Goal: Information Seeking & Learning: Learn about a topic

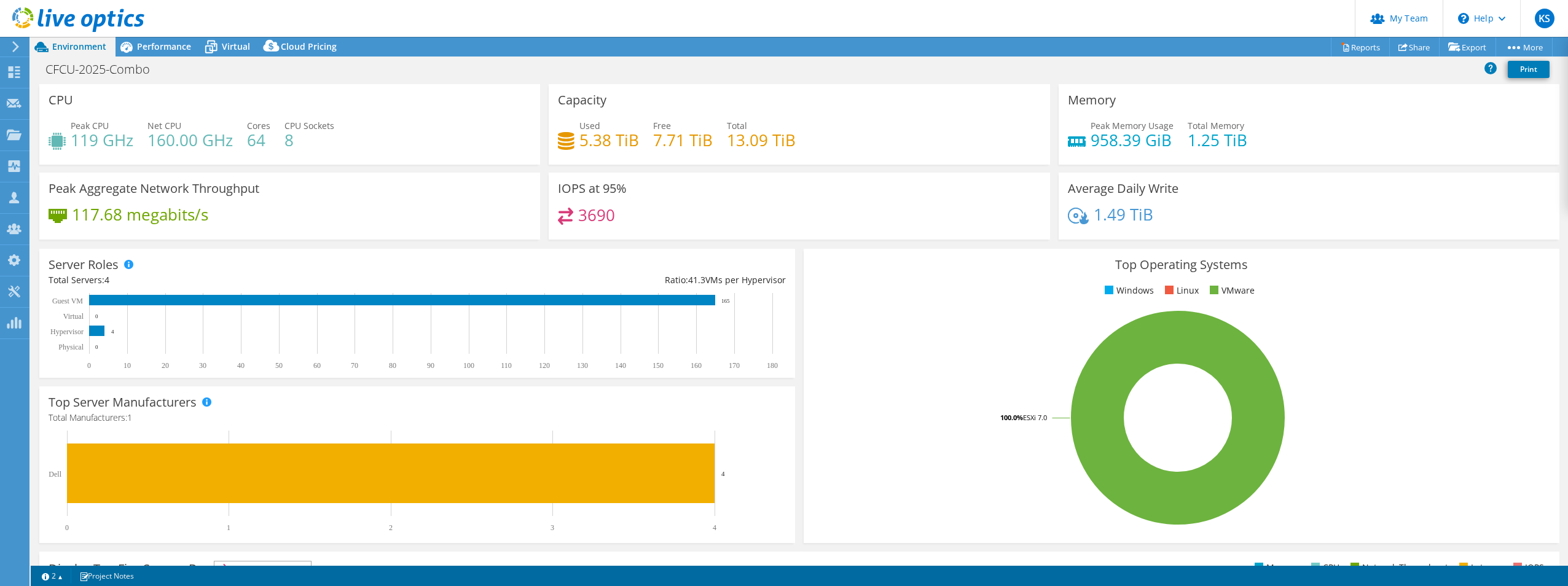
select select "USD"
click at [131, 49] on icon at bounding box center [126, 47] width 12 height 11
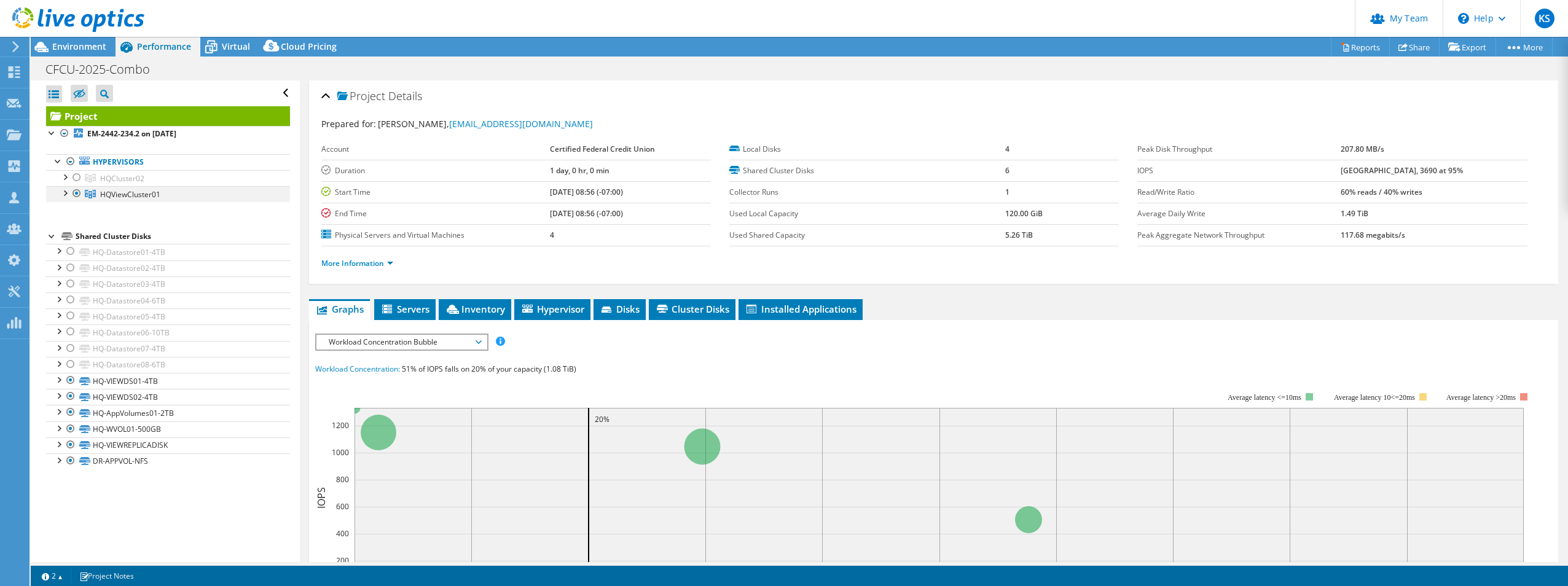
click at [64, 193] on div at bounding box center [63, 191] width 12 height 12
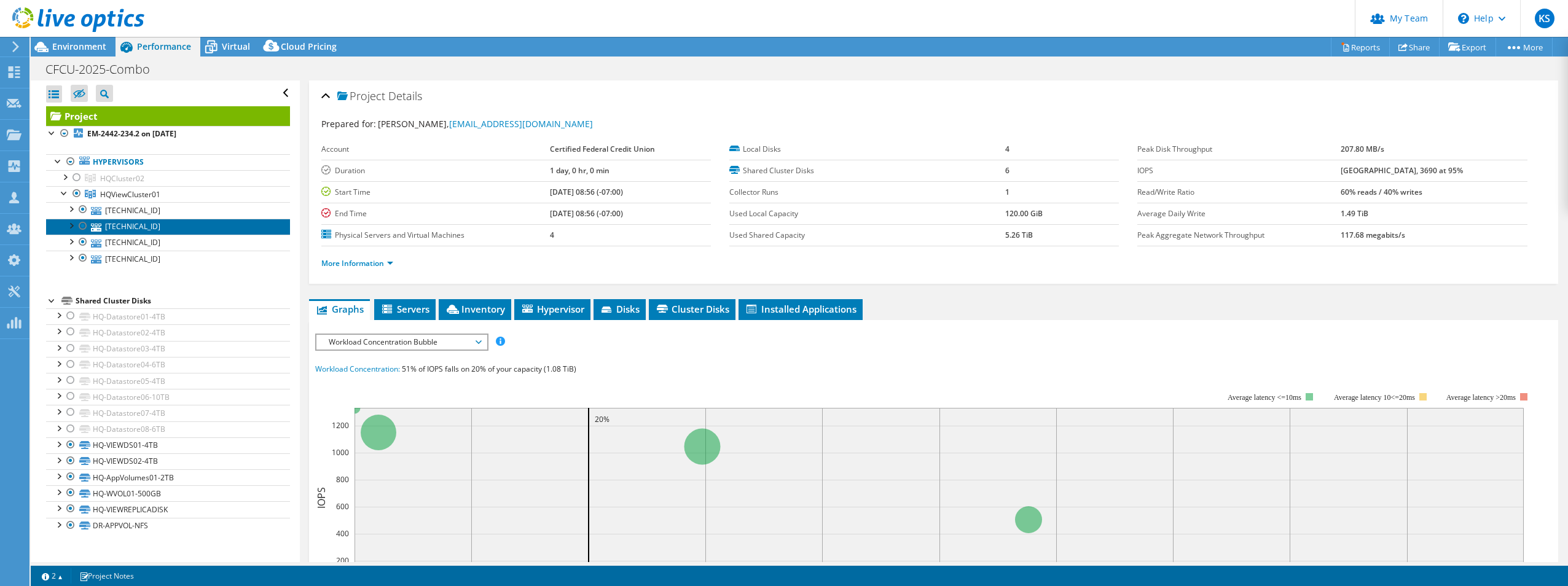
click at [175, 228] on link "[TECHNICAL_ID]" at bounding box center [167, 226] width 244 height 16
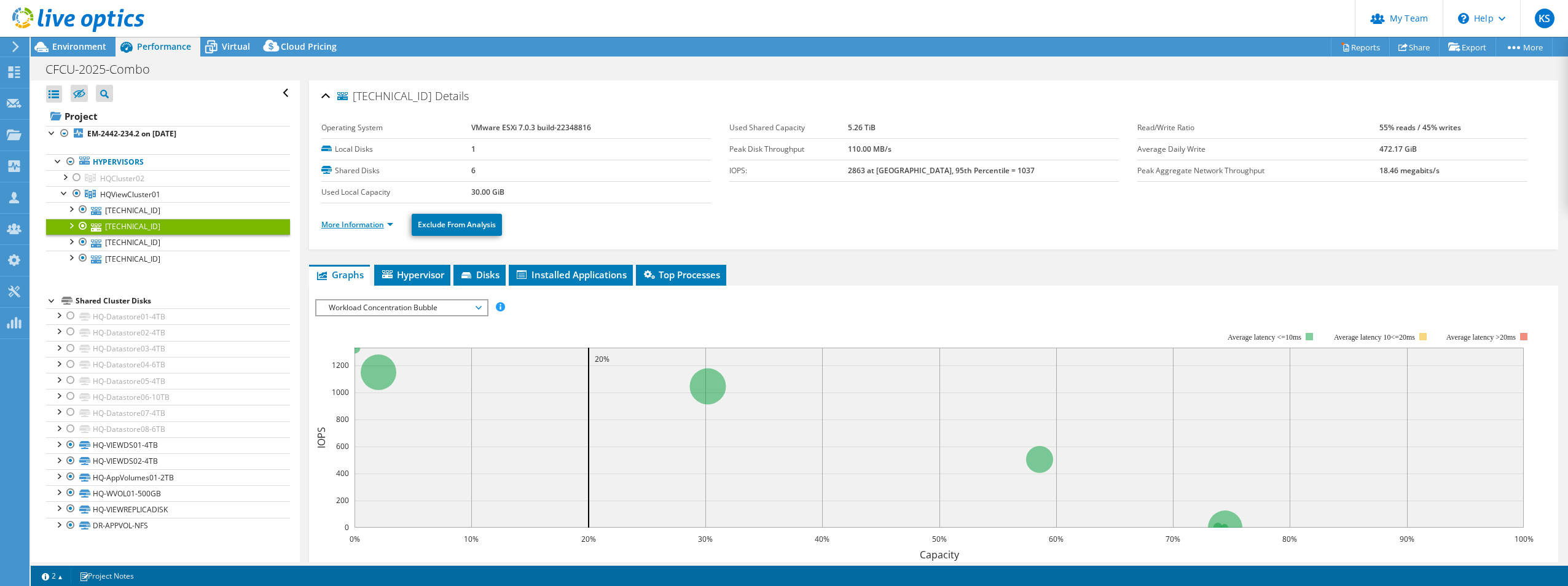
click at [378, 224] on link "More Information" at bounding box center [357, 224] width 72 height 10
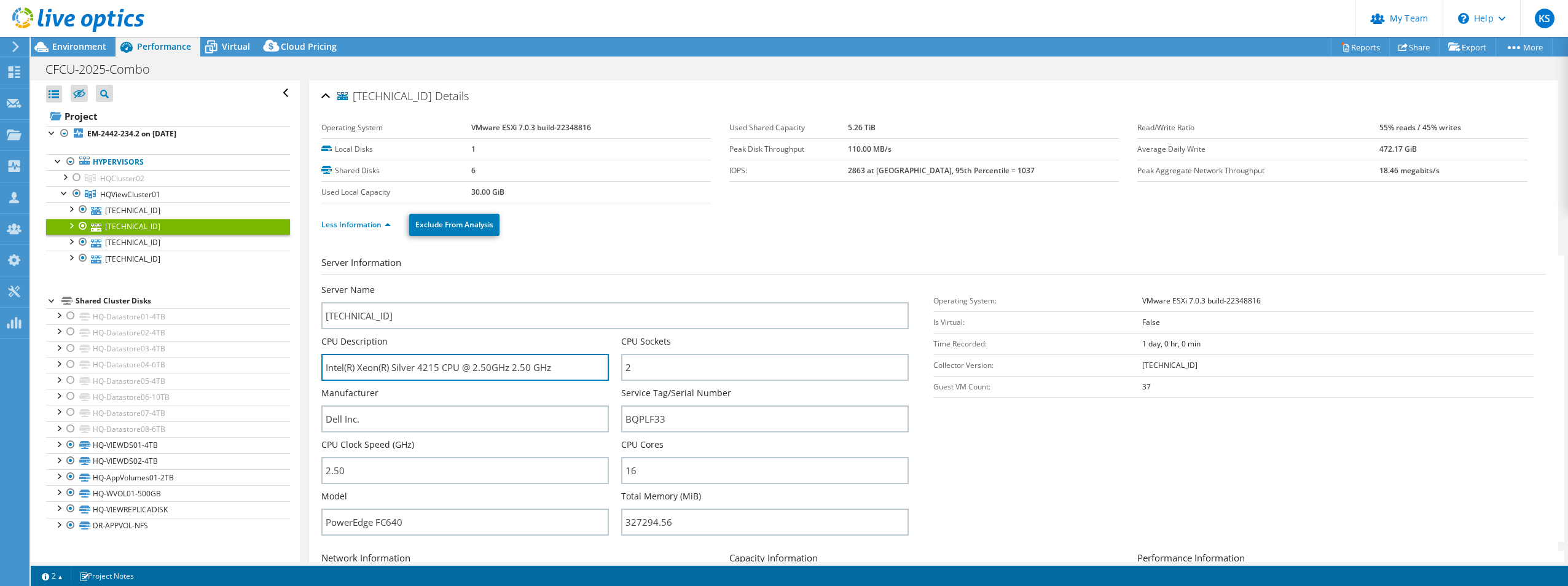
drag, startPoint x: 558, startPoint y: 370, endPoint x: 294, endPoint y: 359, distance: 264.2
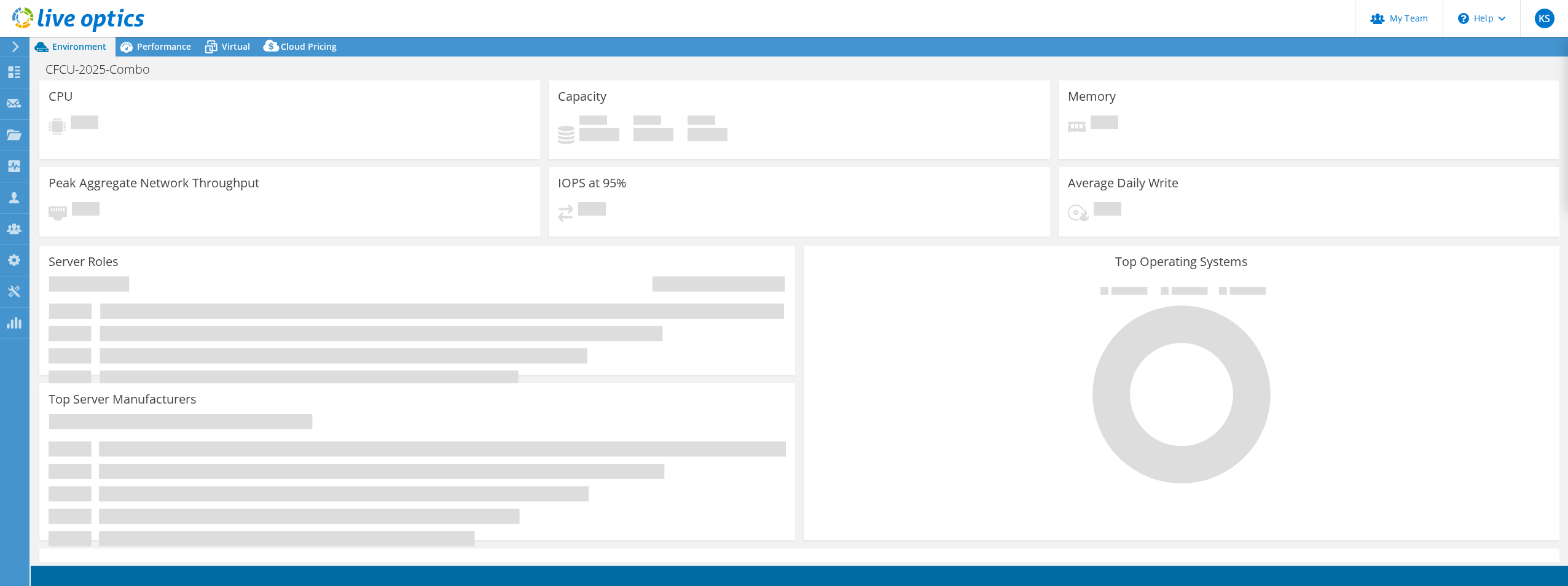
select select "USD"
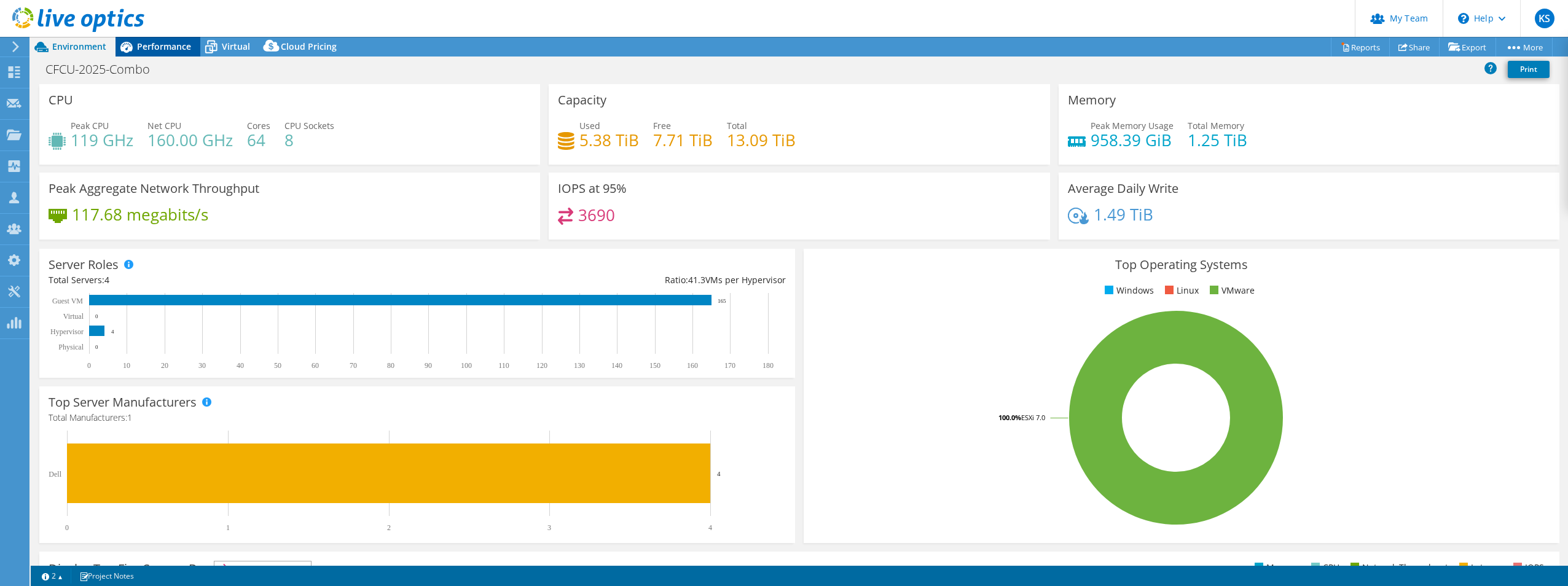
click at [172, 47] on span "Performance" at bounding box center [164, 46] width 54 height 12
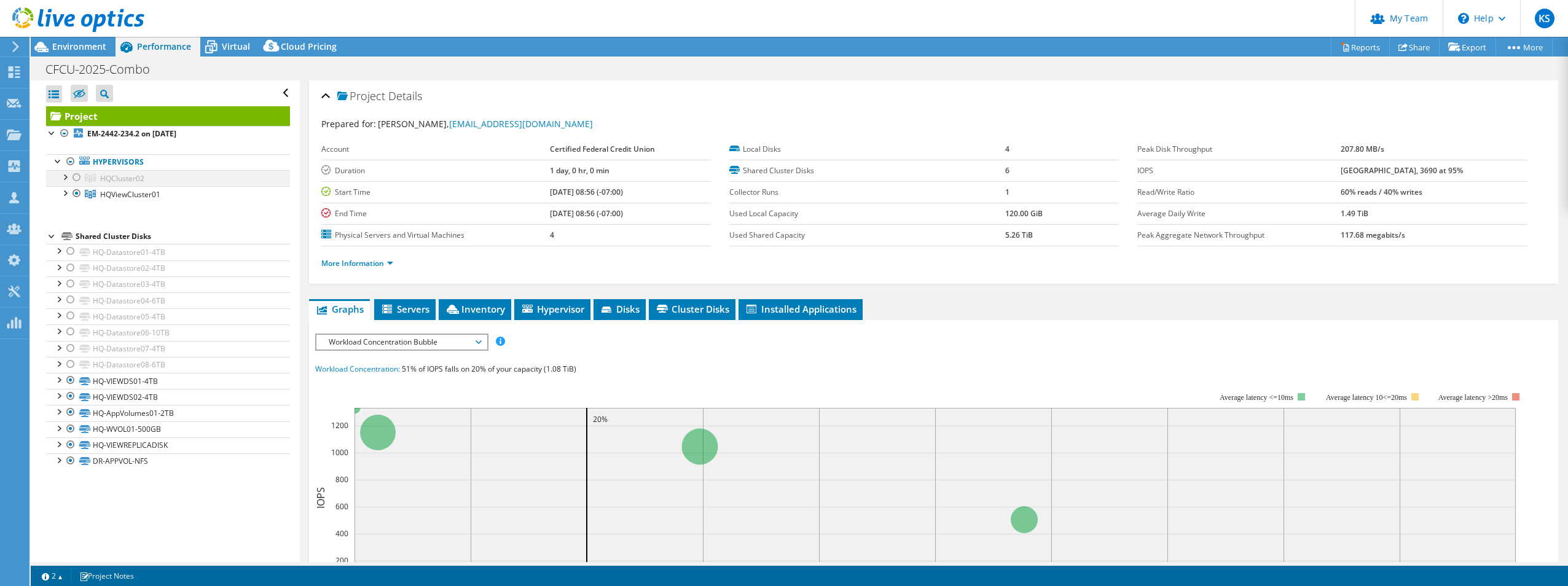
click at [78, 178] on div at bounding box center [76, 178] width 12 height 15
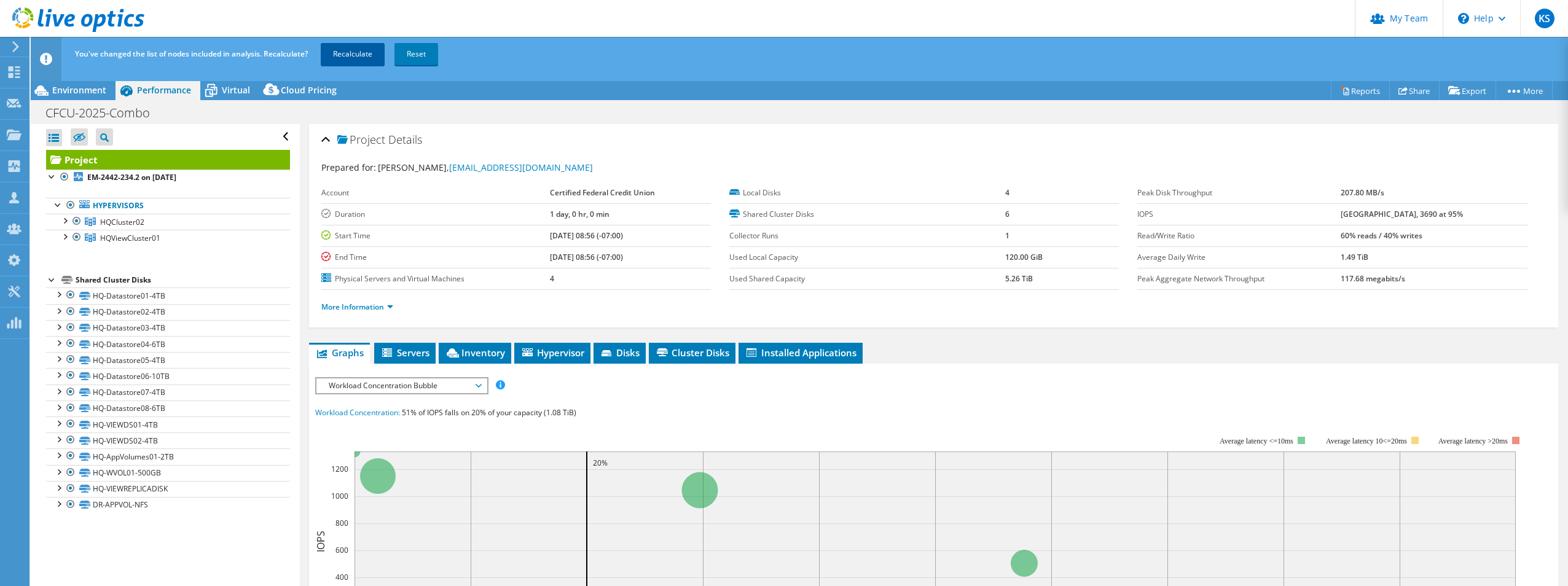
click at [358, 50] on link "Recalculate" at bounding box center [352, 54] width 63 height 22
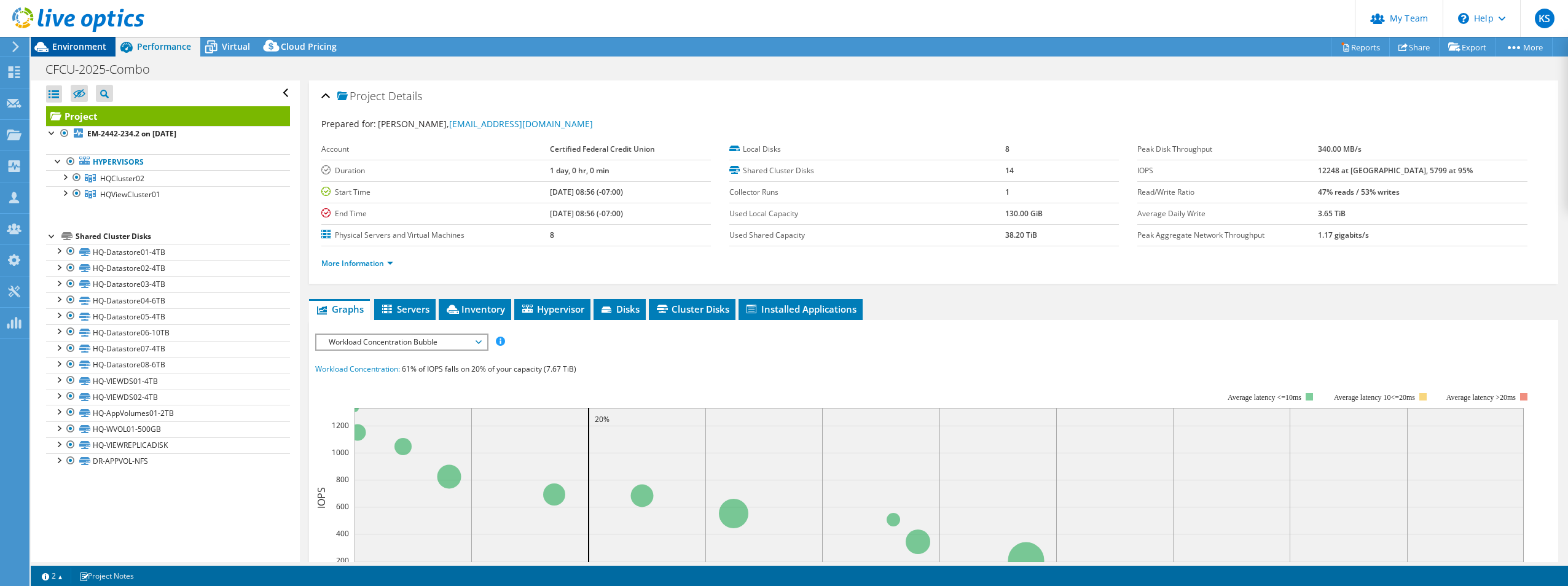
click at [101, 51] on span "Environment" at bounding box center [79, 46] width 54 height 12
